Goal: Transaction & Acquisition: Subscribe to service/newsletter

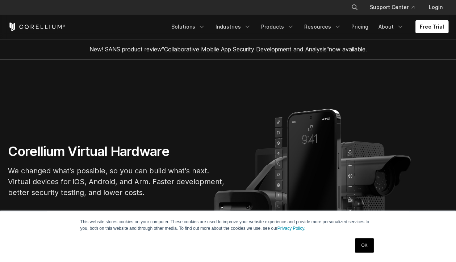
click at [434, 29] on link "Free Trial" at bounding box center [432, 26] width 33 height 13
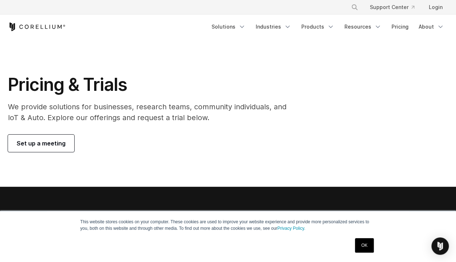
click at [42, 29] on icon "Corellium Home" at bounding box center [42, 27] width 3 height 4
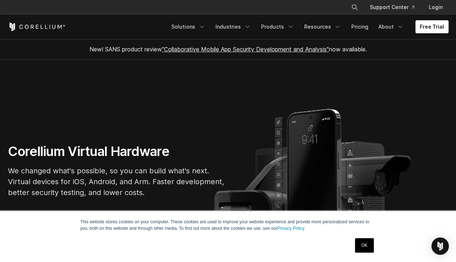
click at [435, 29] on link "Free Trial" at bounding box center [432, 26] width 33 height 13
